Goal: Check status: Check status

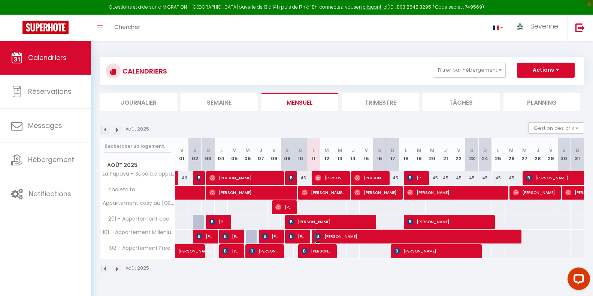
click at [503, 236] on span "[PERSON_NAME]" at bounding box center [415, 236] width 201 height 14
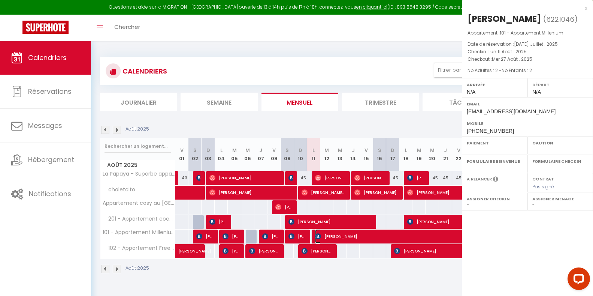
select select "OK"
select select "KO"
select select "0"
select select "1"
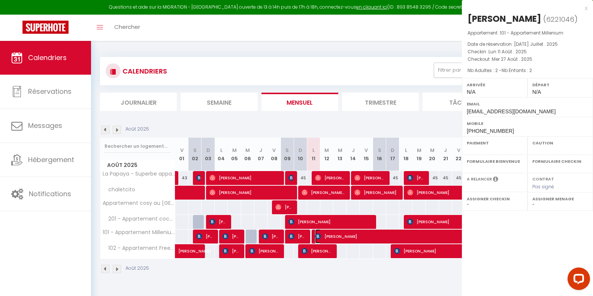
select select
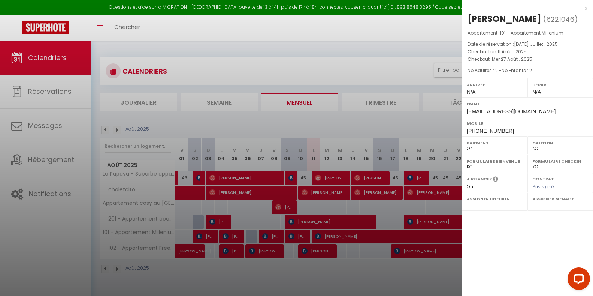
click at [503, 236] on div "x [PERSON_NAME] ( 6221046 ) Appartement : 101 - Appartement Millenium Date de r…" at bounding box center [527, 148] width 131 height 296
click at [361, 282] on div at bounding box center [296, 148] width 593 height 296
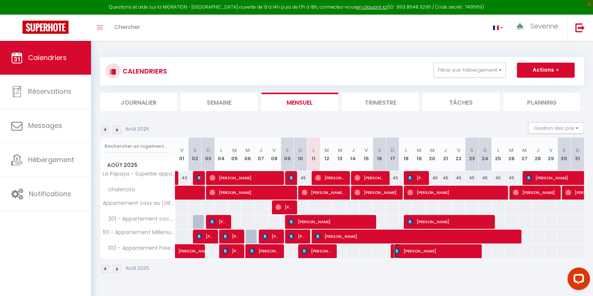
click at [472, 255] on span "[PERSON_NAME]" at bounding box center [435, 250] width 83 height 14
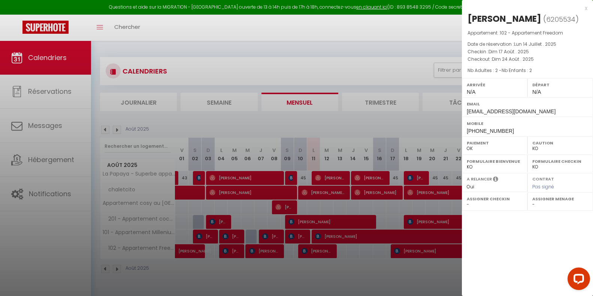
click at [424, 272] on div at bounding box center [296, 148] width 593 height 296
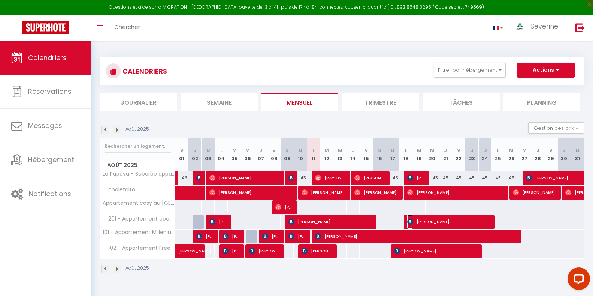
click at [462, 218] on span "[PERSON_NAME]" at bounding box center [448, 221] width 83 height 14
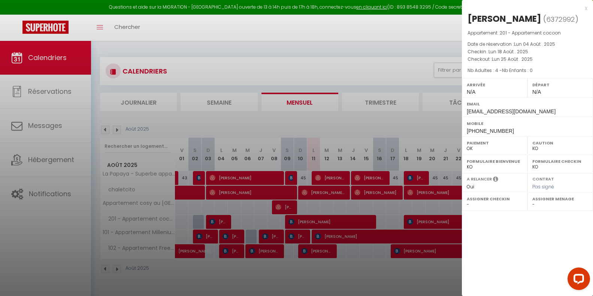
click at [422, 274] on div at bounding box center [296, 148] width 593 height 296
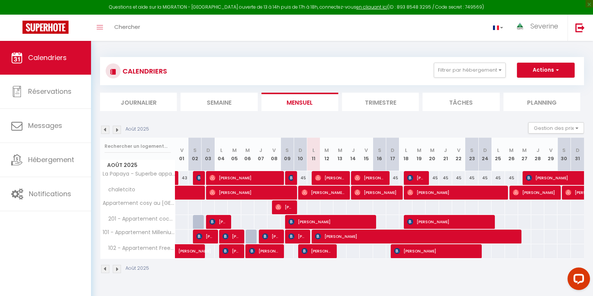
click at [333, 254] on div "55" at bounding box center [339, 251] width 13 height 14
click at [296, 235] on span "[PERSON_NAME]" at bounding box center [297, 236] width 18 height 14
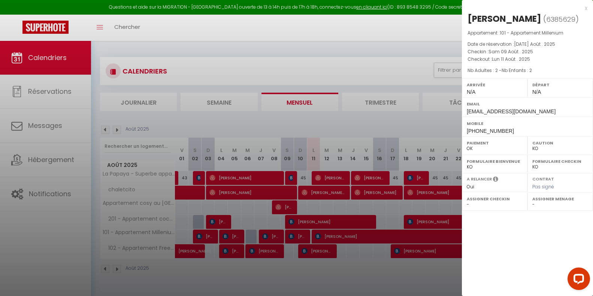
click at [327, 238] on div at bounding box center [296, 148] width 593 height 296
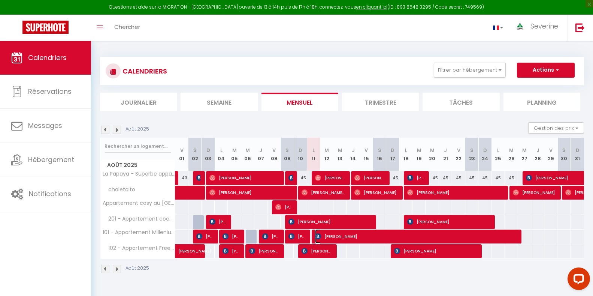
click at [327, 238] on span "[PERSON_NAME]" at bounding box center [415, 236] width 201 height 14
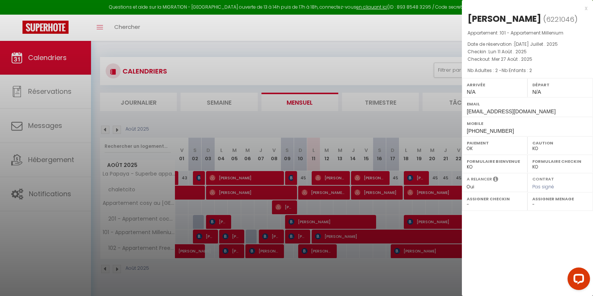
click at [327, 238] on div at bounding box center [296, 148] width 593 height 296
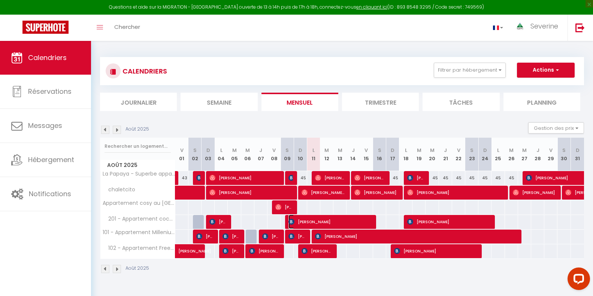
click at [335, 221] on span "[PERSON_NAME]" at bounding box center [329, 221] width 83 height 14
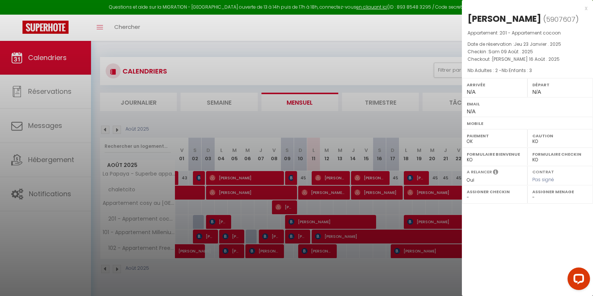
click at [335, 221] on div at bounding box center [296, 148] width 593 height 296
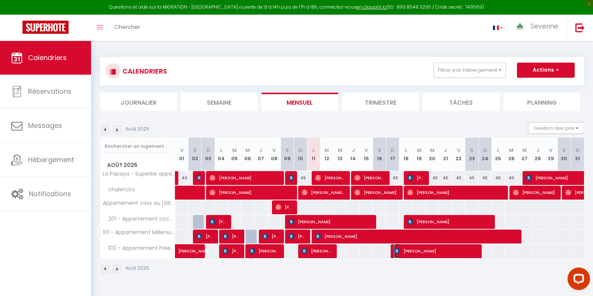
click at [466, 254] on span "[PERSON_NAME]" at bounding box center [435, 250] width 83 height 14
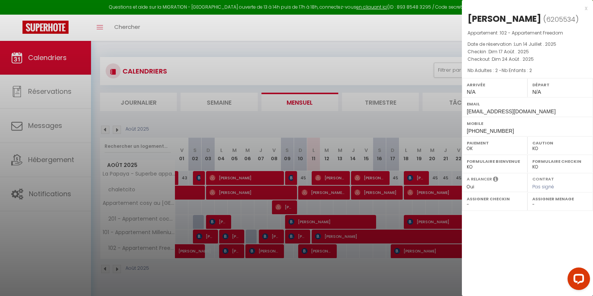
click at [425, 269] on div at bounding box center [296, 148] width 593 height 296
